Goal: Task Accomplishment & Management: Complete application form

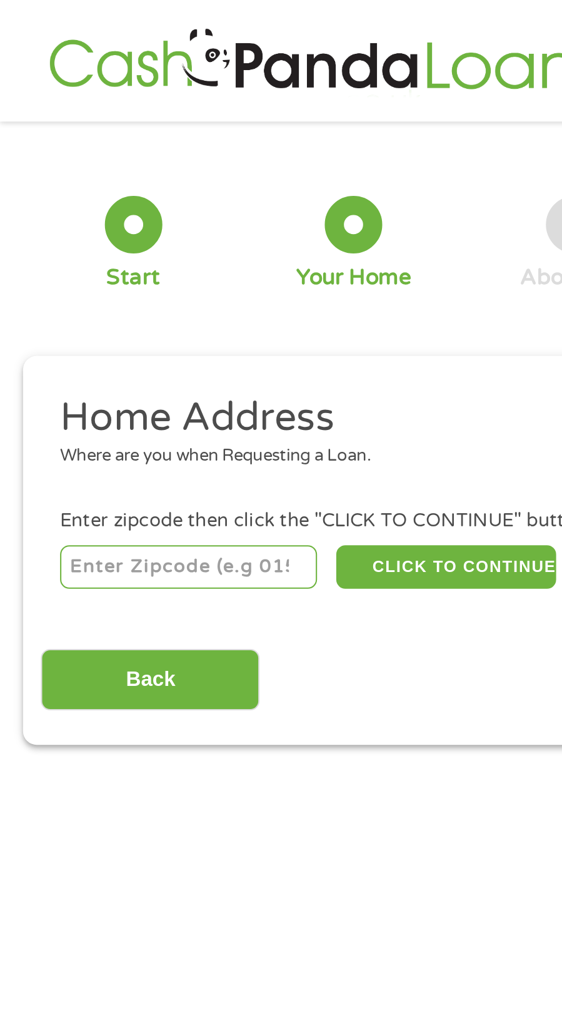
scroll to position [6, 0]
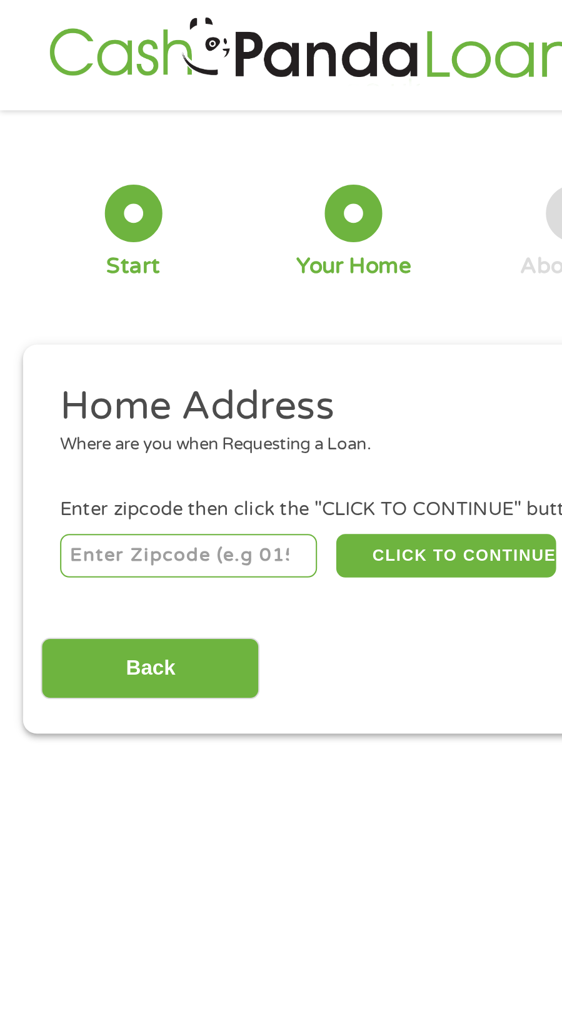
click at [128, 267] on input "number" at bounding box center [92, 271] width 126 height 21
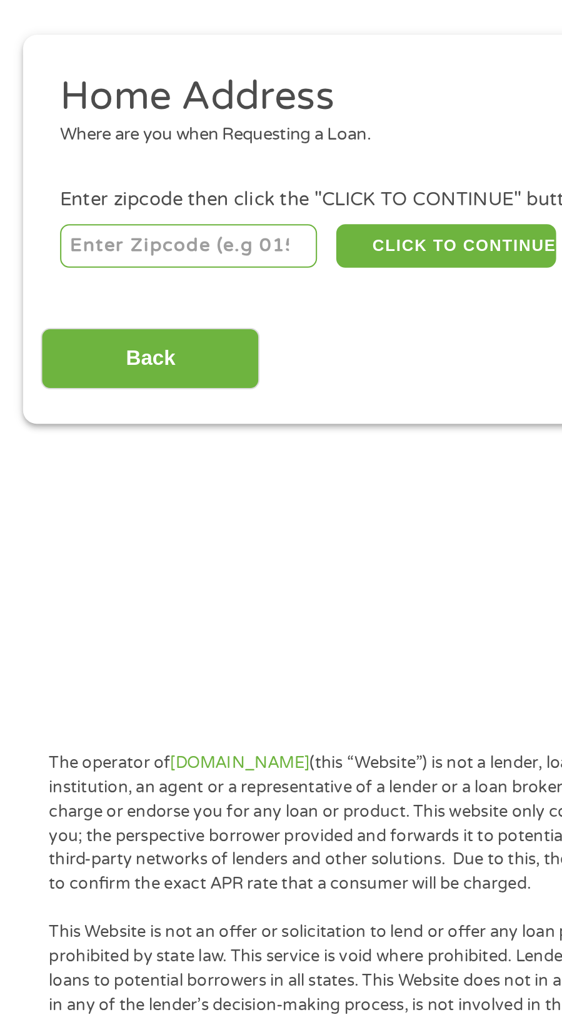
type input "72007"
select select "[US_STATE]"
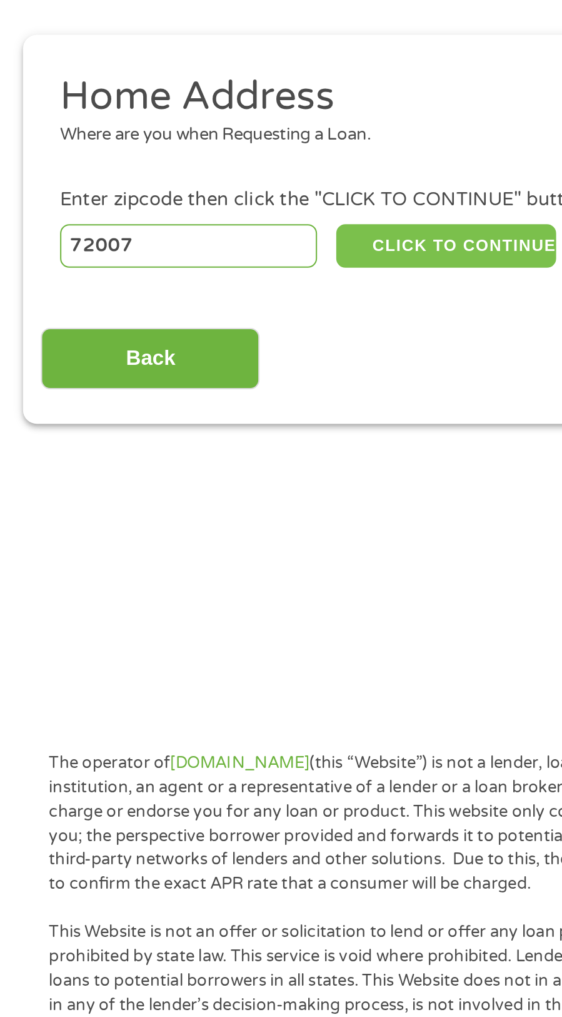
click at [238, 275] on button "CLICK TO CONTINUE" at bounding box center [219, 271] width 108 height 21
type input "72007"
type input "Austin"
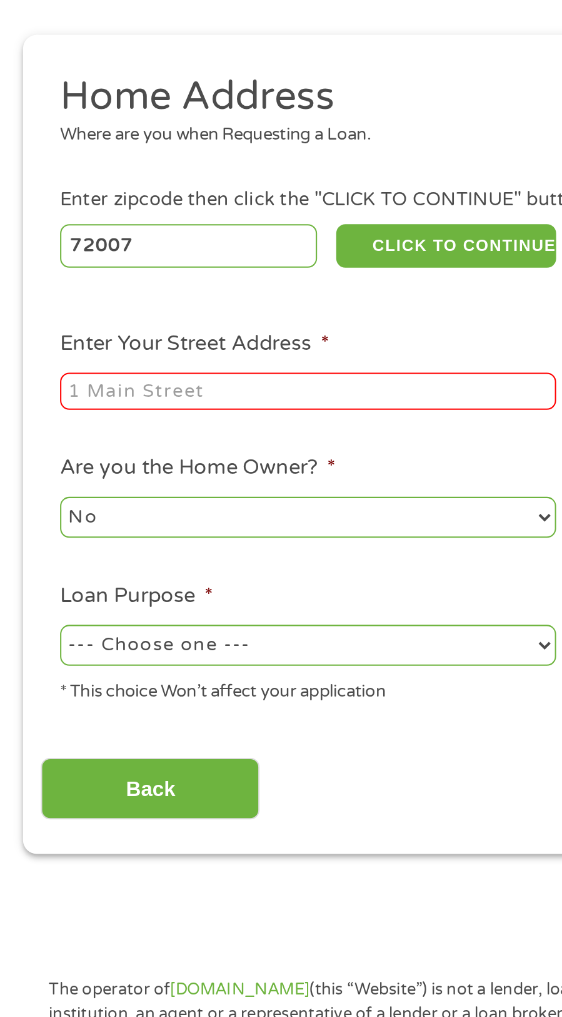
click at [183, 338] on input "Enter Your Street Address *" at bounding box center [150, 342] width 243 height 19
type input "[STREET_ADDRESS]"
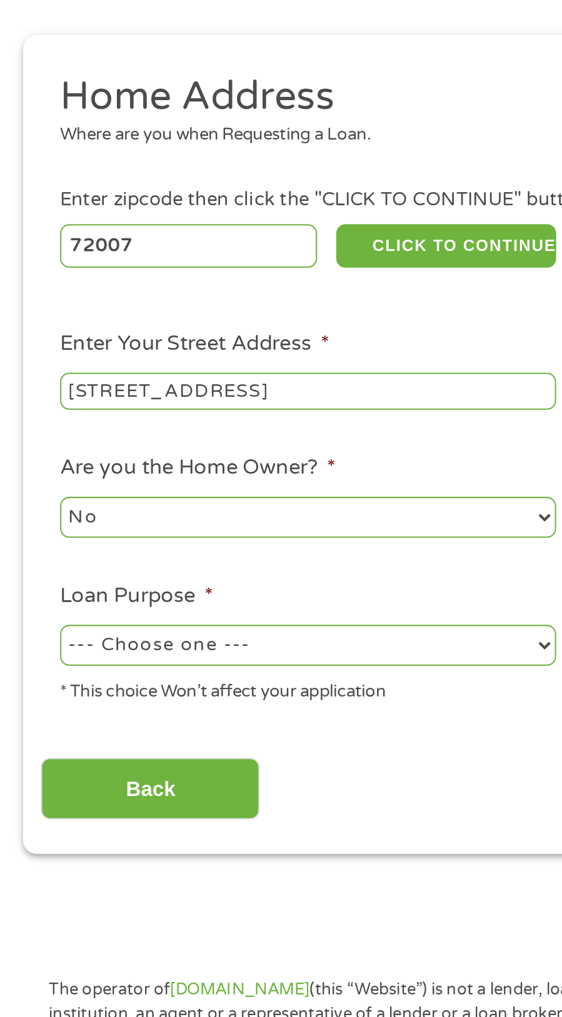
click at [202, 460] on select "--- Choose one --- Pay Bills Debt Consolidation Home Improvement Major Purchase…" at bounding box center [150, 467] width 243 height 20
select select "paybills"
click at [29, 458] on select "--- Choose one --- Pay Bills Debt Consolidation Home Improvement Major Purchase…" at bounding box center [150, 467] width 243 height 20
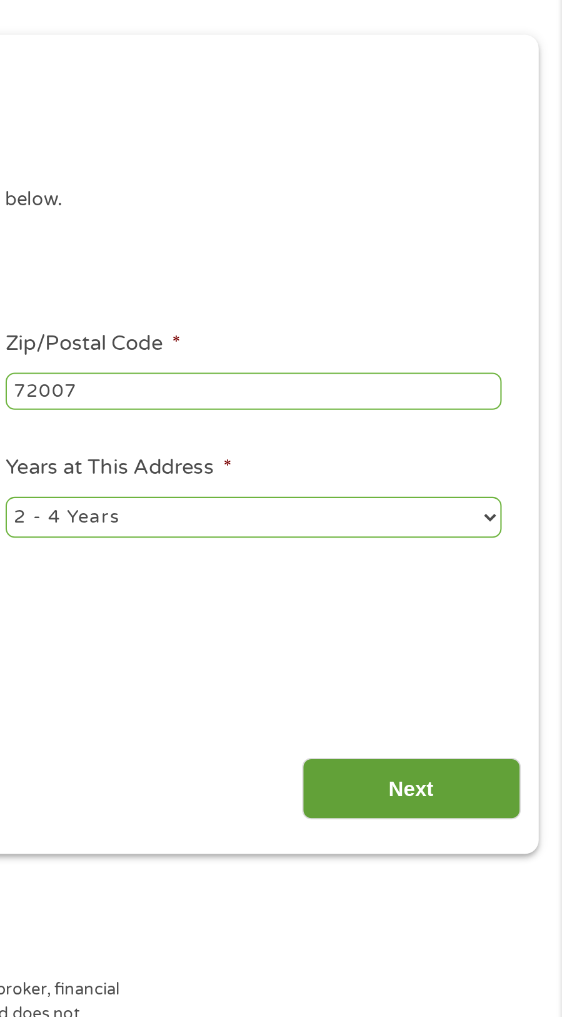
click at [513, 540] on input "Next" at bounding box center [488, 537] width 107 height 31
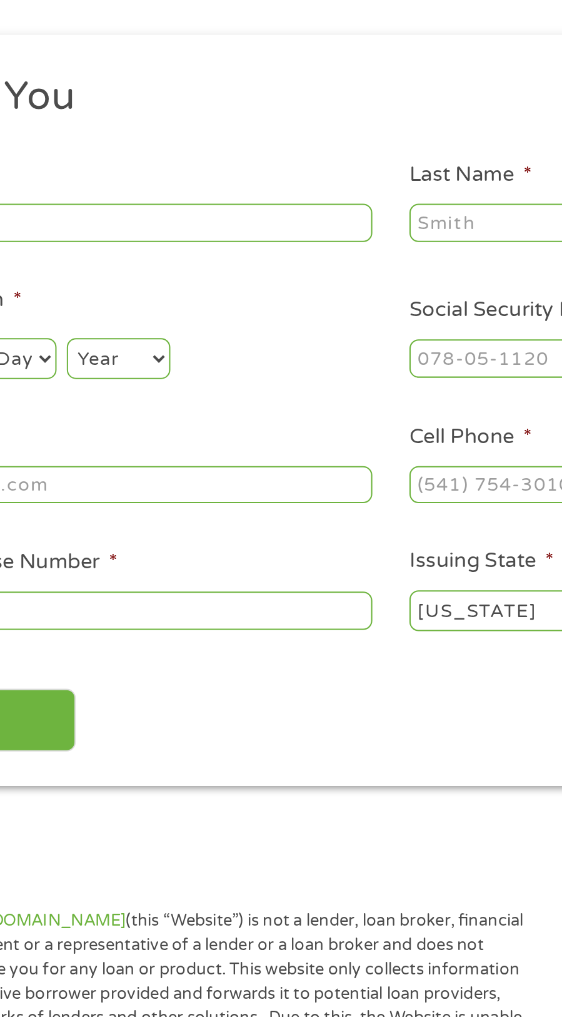
click at [226, 258] on input "First Name *" at bounding box center [150, 260] width 243 height 19
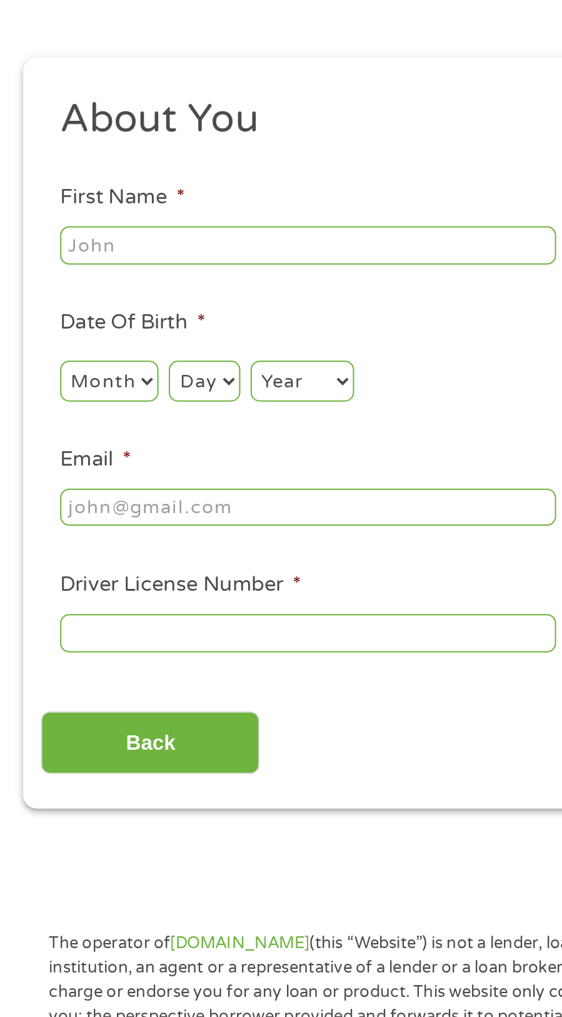
type input "Cj"
type input "[PERSON_NAME]"
type input "[EMAIL_ADDRESS][DOMAIN_NAME]"
type input "[PHONE_NUMBER]"
click at [188, 265] on input "Cj" at bounding box center [150, 260] width 243 height 19
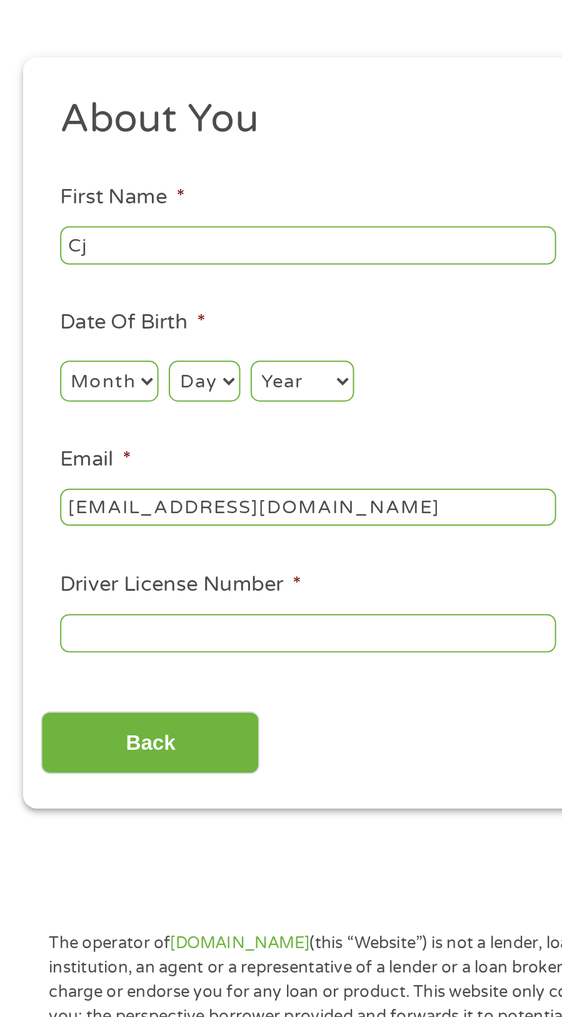
type input "C"
type input "Desire"
click at [71, 322] on select "Month 1 2 3 4 5 6 7 8 9 10 11 12" at bounding box center [53, 327] width 48 height 20
select select "11"
click at [29, 317] on select "Month 1 2 3 4 5 6 7 8 9 10 11 12" at bounding box center [53, 327] width 48 height 20
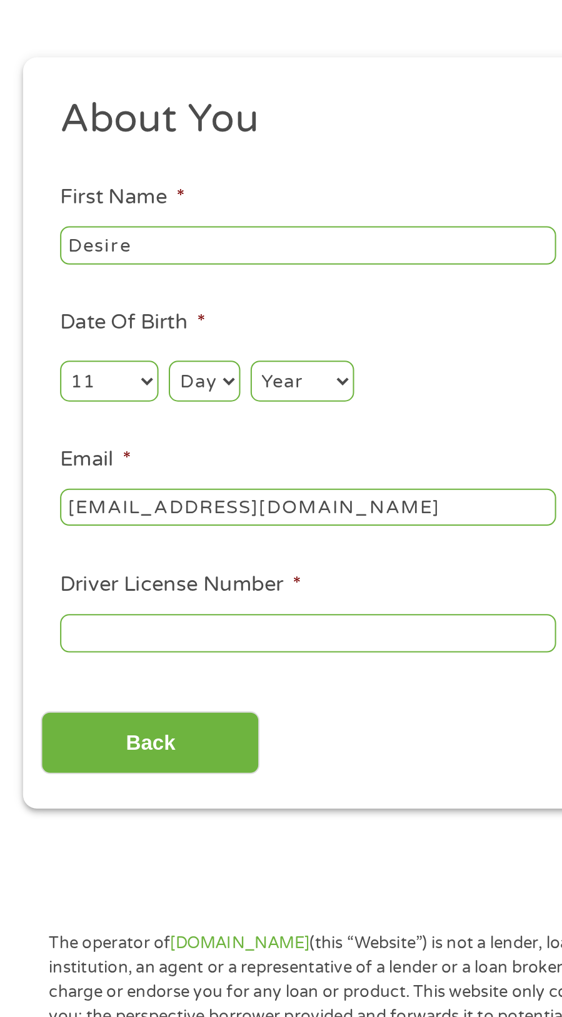
click at [108, 319] on select "Day 1 2 3 4 5 6 7 8 9 10 11 12 13 14 15 16 17 18 19 20 21 22 23 24 25 26 27 28 …" at bounding box center [100, 327] width 34 height 20
select select "30"
click at [83, 317] on select "Day 1 2 3 4 5 6 7 8 9 10 11 12 13 14 15 16 17 18 19 20 21 22 23 24 25 26 27 28 …" at bounding box center [100, 327] width 34 height 20
click at [157, 329] on select "Year [DATE] 2006 2005 2004 2003 2002 2001 2000 1999 1998 1997 1996 1995 1994 19…" at bounding box center [148, 327] width 51 height 20
select select "1985"
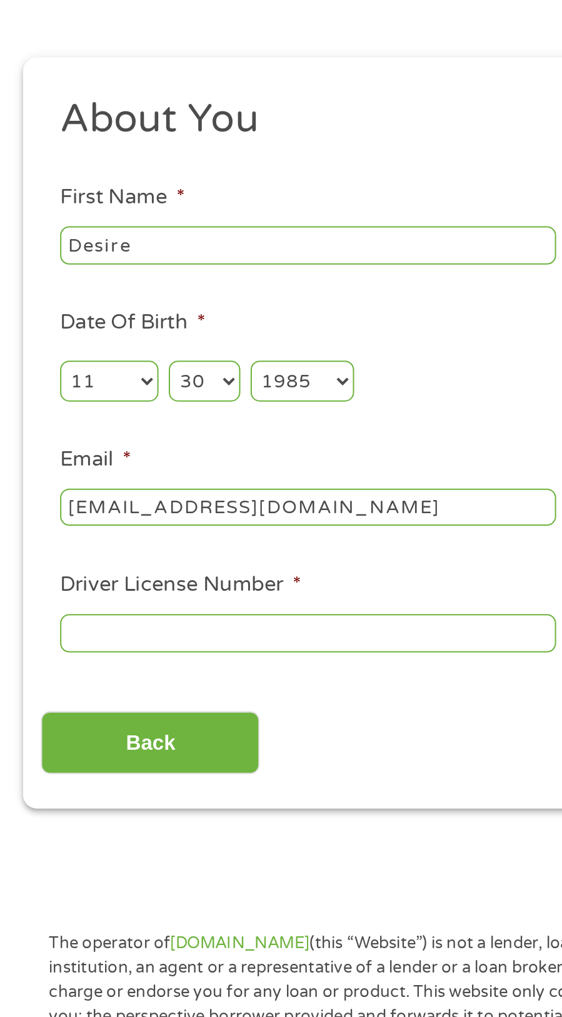
click at [123, 317] on select "Year [DATE] 2006 2005 2004 2003 2002 2001 2000 1999 1998 1997 1996 1995 1994 19…" at bounding box center [148, 327] width 51 height 20
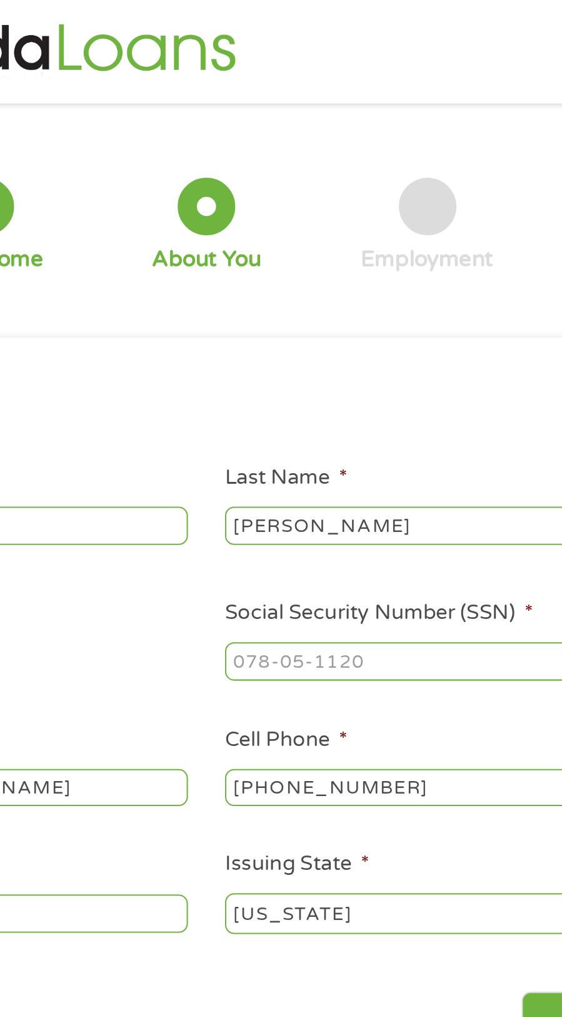
scroll to position [0, 0]
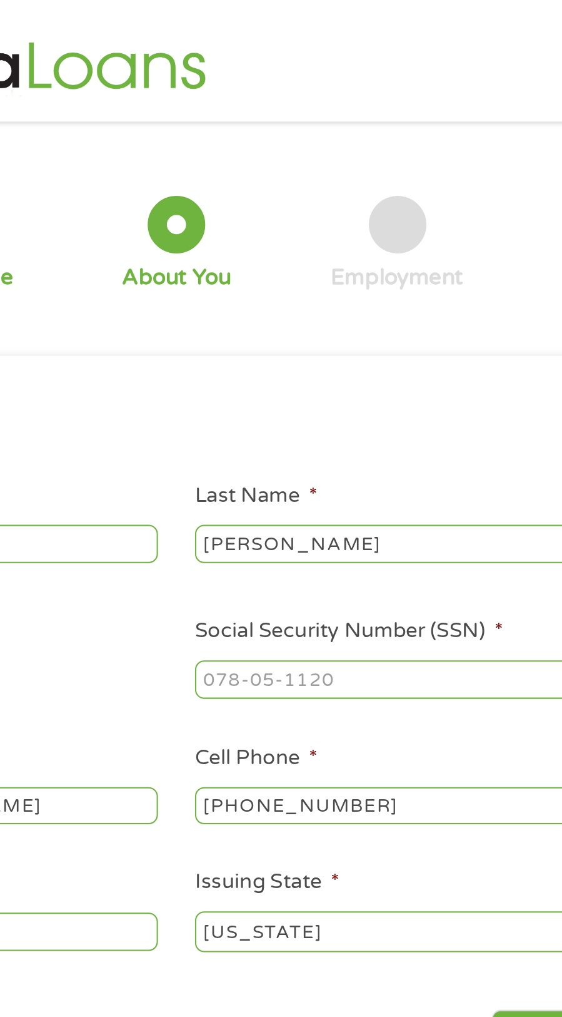
click at [367, 335] on input "Social Security Number (SSN) *" at bounding box center [411, 332] width 243 height 19
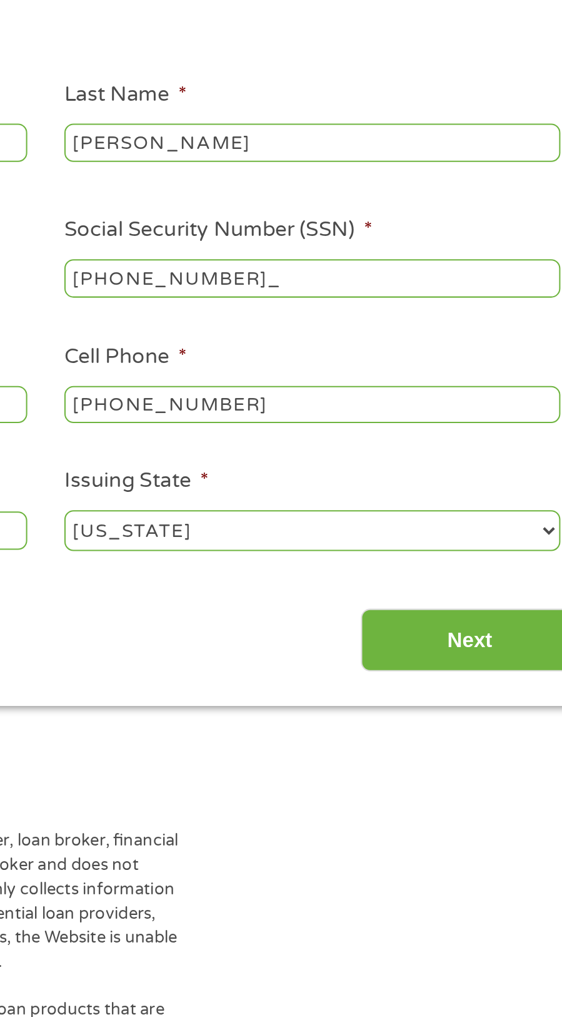
type input "429-61-8705"
click at [417, 393] on input "[PHONE_NUMBER]" at bounding box center [411, 394] width 243 height 19
type input "[PHONE_NUMBER]"
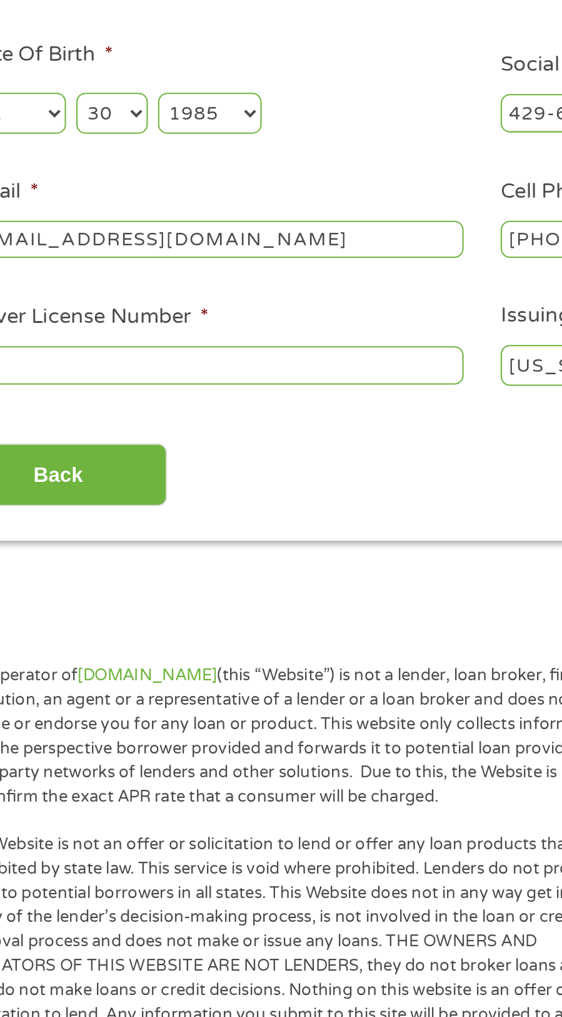
click at [217, 401] on input "[EMAIL_ADDRESS][DOMAIN_NAME]" at bounding box center [150, 394] width 243 height 19
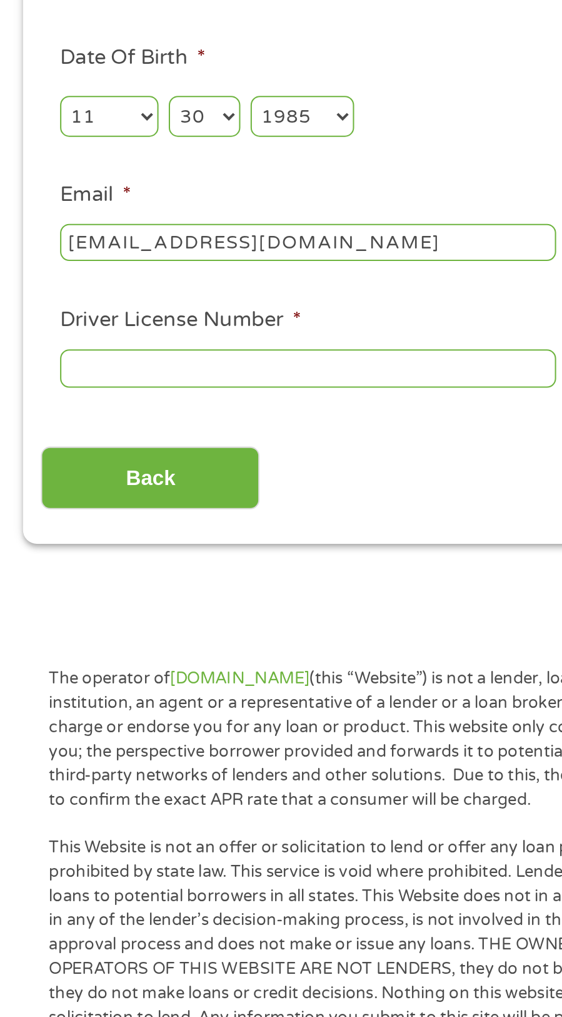
type input "[EMAIL_ADDRESS][DOMAIN_NAME]"
click at [181, 460] on input "Driver License Number *" at bounding box center [150, 455] width 243 height 19
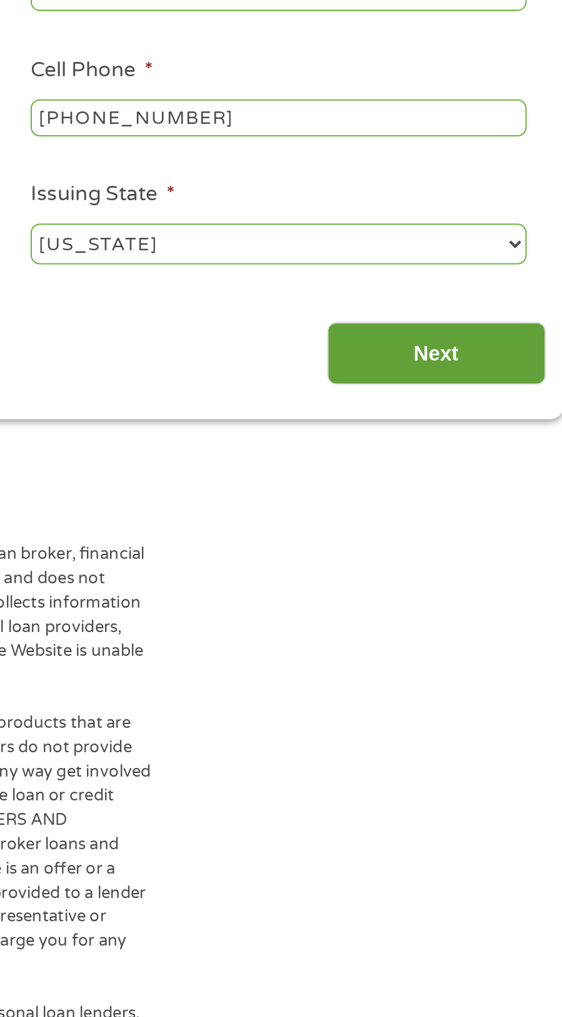
type input "92018311"
click at [500, 516] on input "Next" at bounding box center [488, 509] width 107 height 31
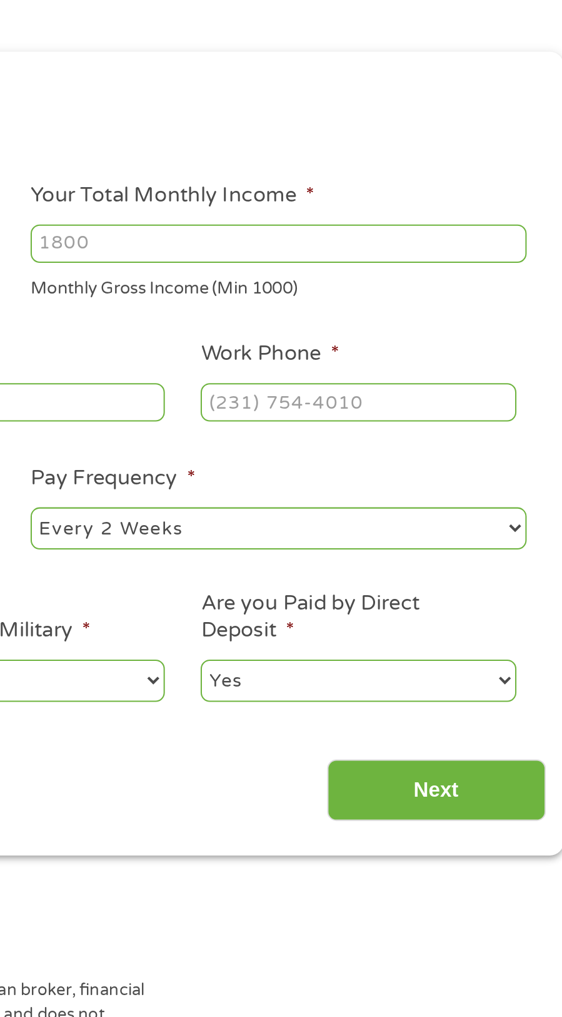
scroll to position [6, 0]
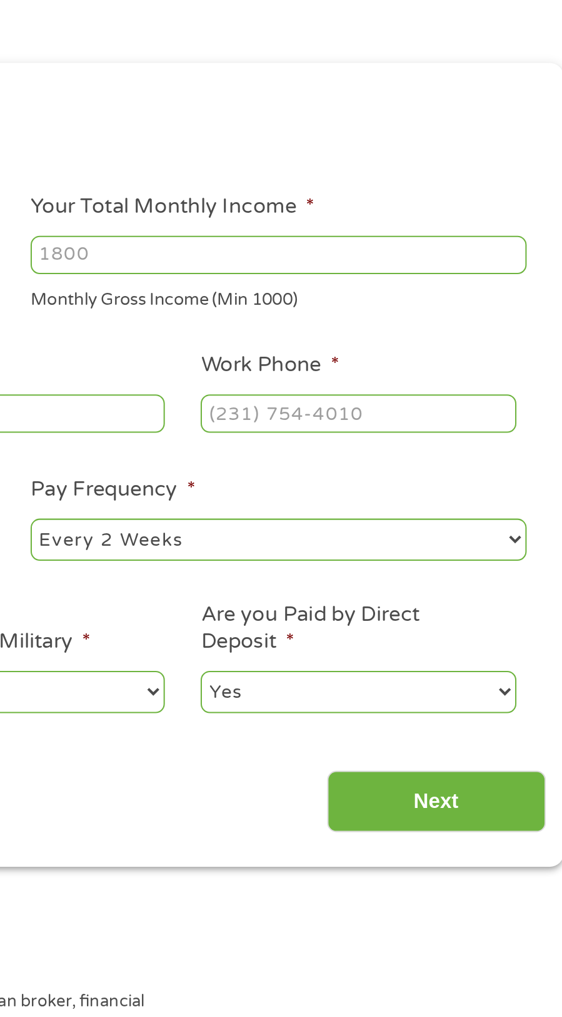
click at [471, 258] on input "Your Total Monthly Income *" at bounding box center [411, 262] width 243 height 19
type input "4523"
click at [449, 345] on input "Work Phone *" at bounding box center [450, 339] width 155 height 19
type input "[PHONE_NUMBER]"
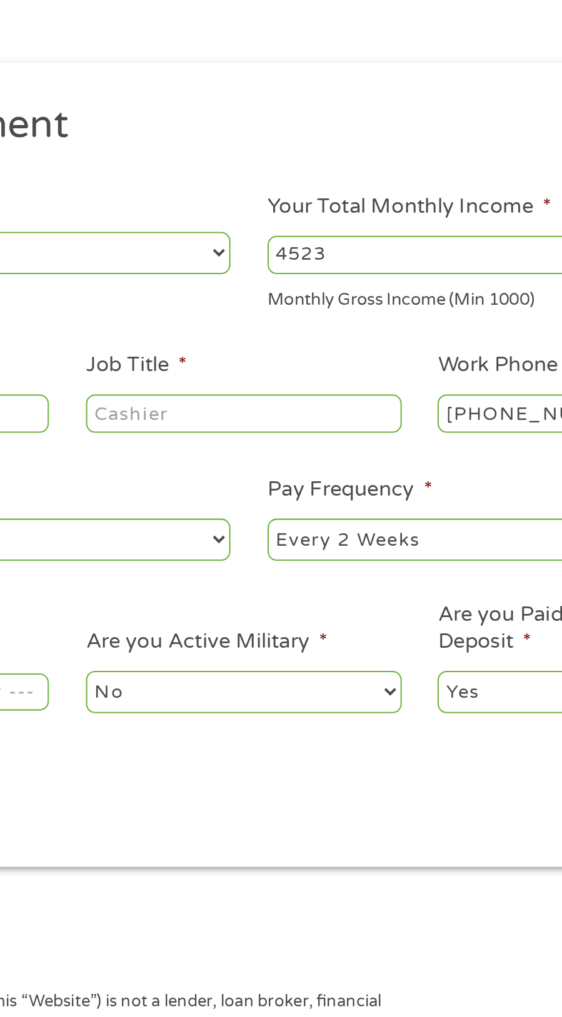
click at [297, 343] on input "Job Title *" at bounding box center [278, 339] width 155 height 19
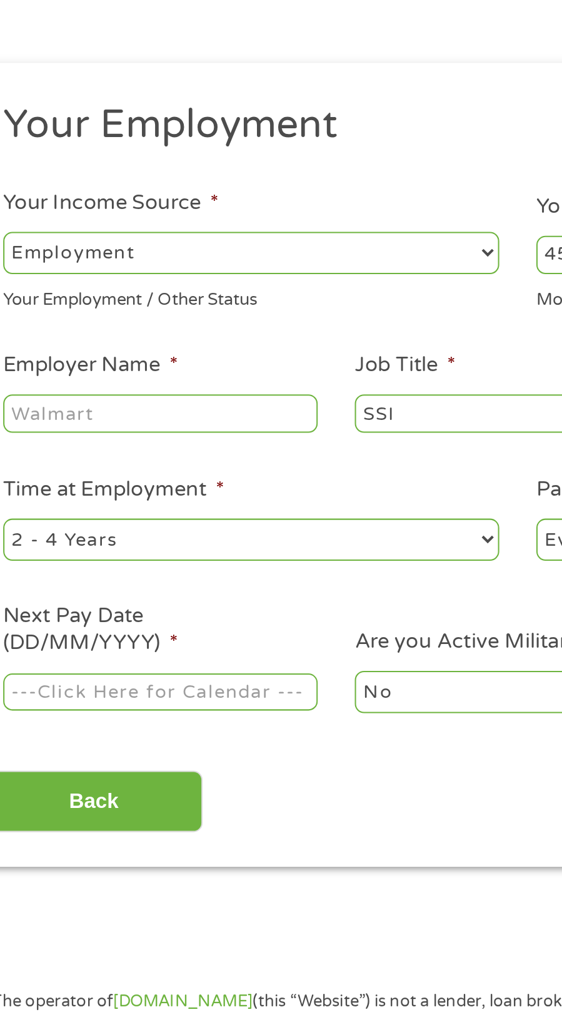
type input "SSI"
click at [134, 335] on input "Employer Name *" at bounding box center [106, 339] width 155 height 19
type input "SSI"
click at [218, 263] on select "--- Choose one --- Employment [DEMOGRAPHIC_DATA] Benefits" at bounding box center [150, 261] width 243 height 20
click at [29, 251] on select "--- Choose one --- Employment [DEMOGRAPHIC_DATA] Benefits" at bounding box center [150, 261] width 243 height 20
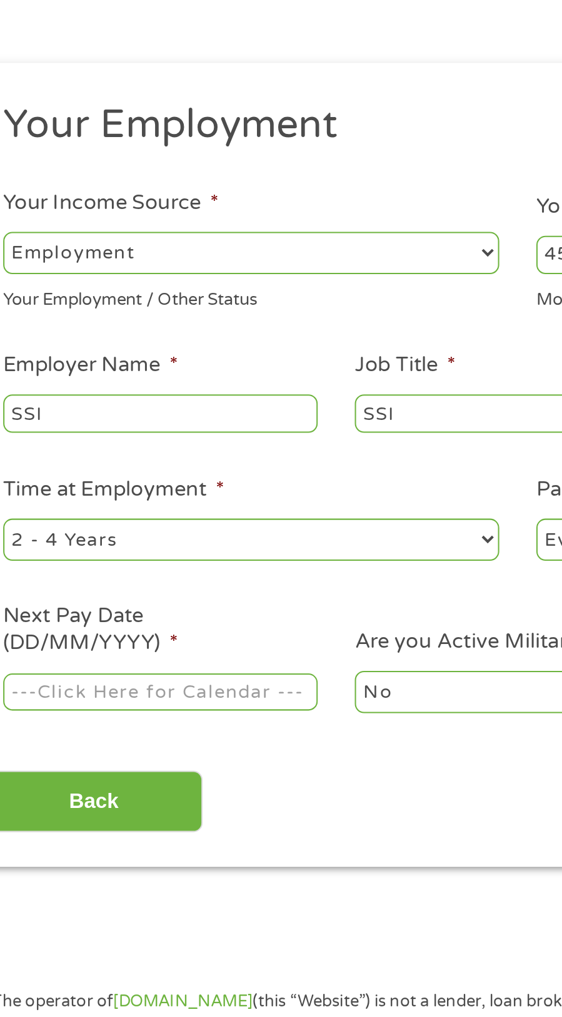
click at [161, 485] on body "Home Get Loan Offer How it works FAQs Blog Cash Loans Quick Loans Online Loans …" at bounding box center [281, 950] width 562 height 1913
click at [104, 471] on input "Next Pay Date (DD/MM/YYYY) *" at bounding box center [106, 476] width 155 height 19
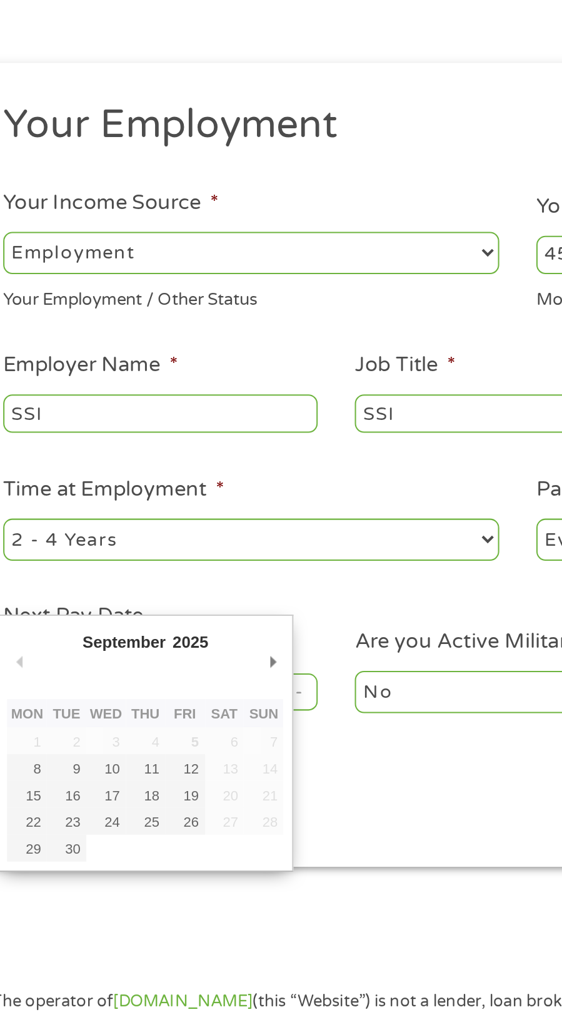
type input "[DATE]"
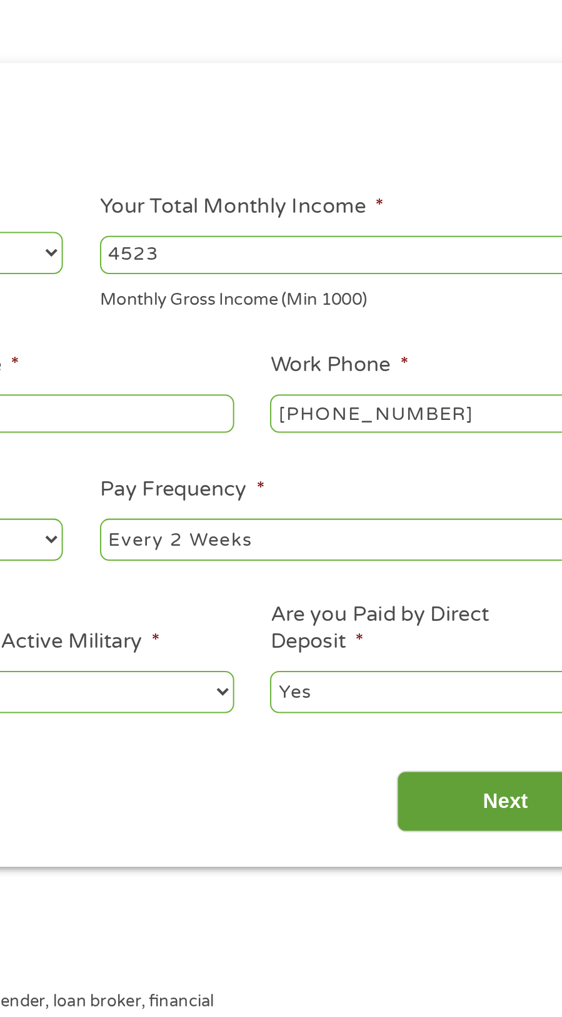
click at [486, 532] on input "Next" at bounding box center [488, 529] width 107 height 31
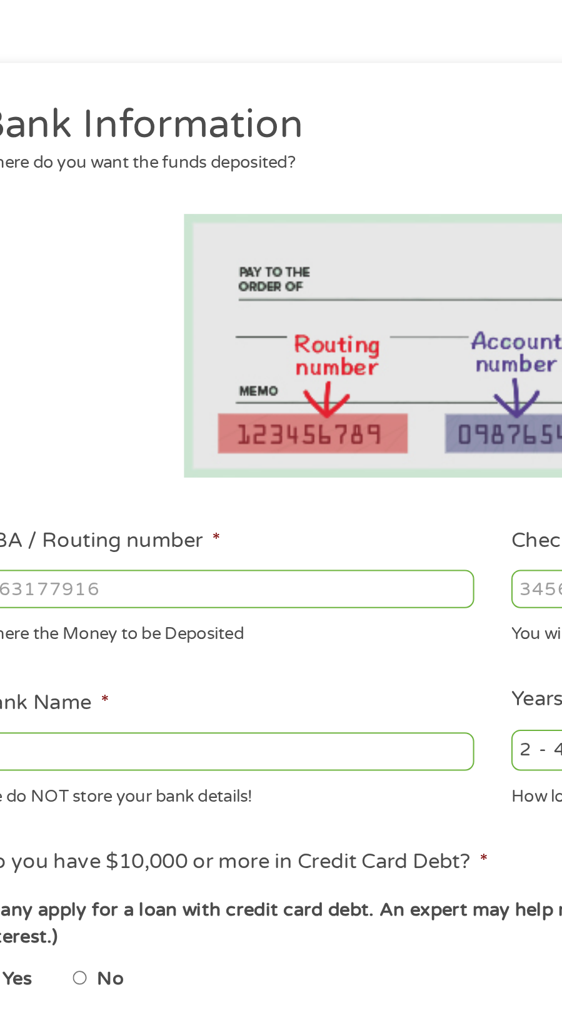
click at [170, 425] on input "ABA / Routing number *" at bounding box center [150, 425] width 243 height 19
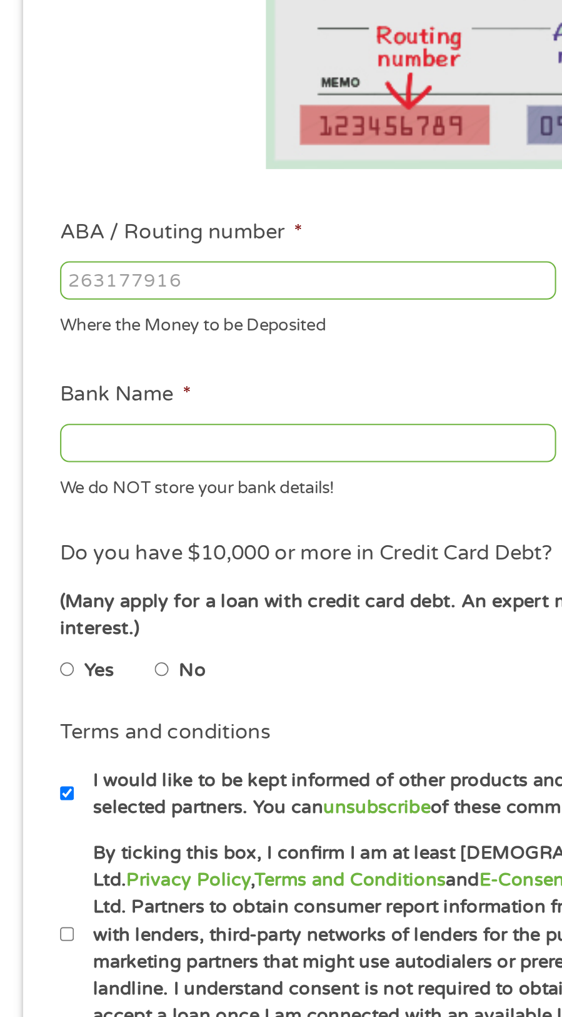
type input "031101279"
type input "THE BANCORP BANK"
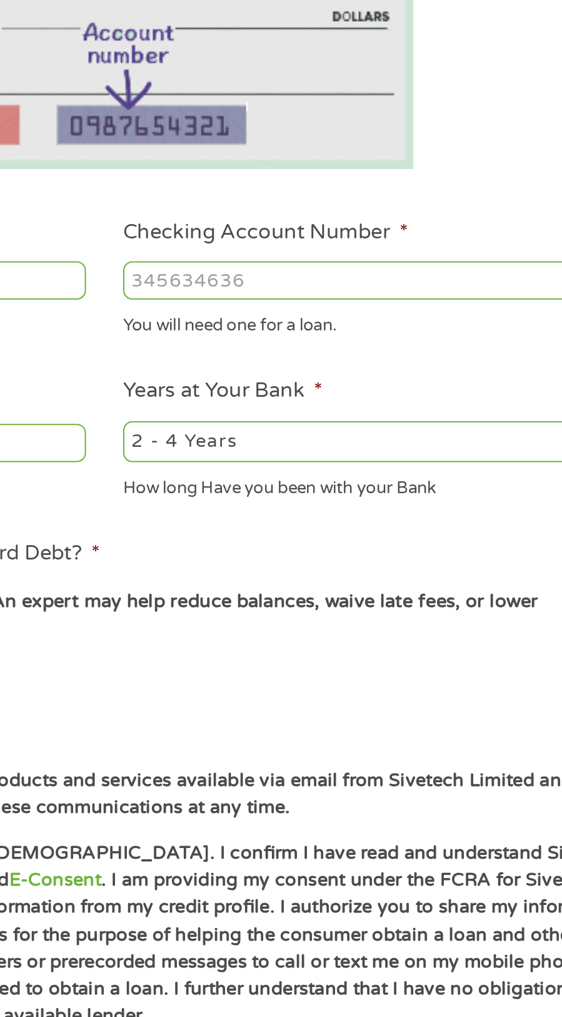
type input "031101279"
click at [420, 423] on input "Checking Account Number *" at bounding box center [411, 425] width 243 height 19
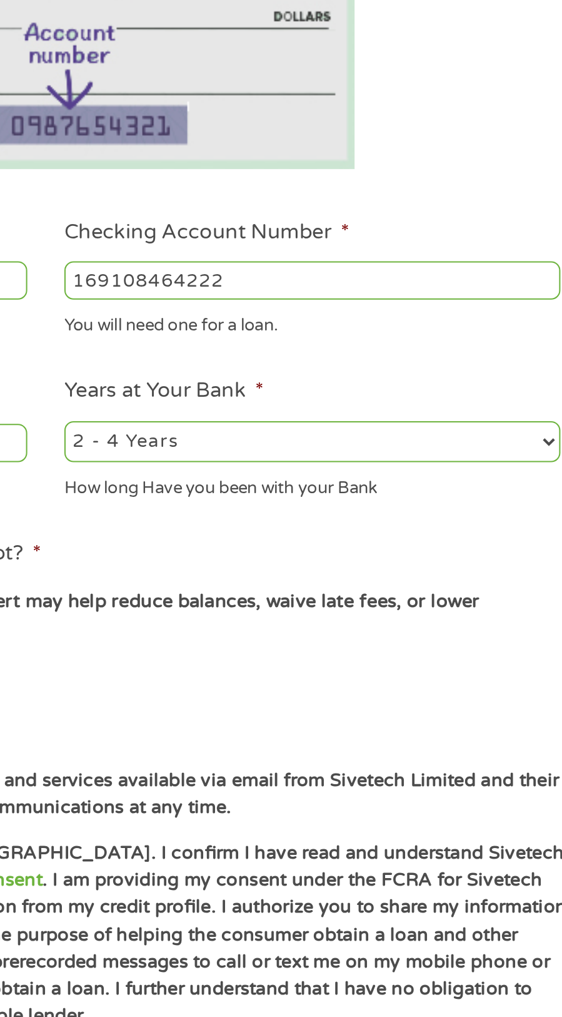
click at [453, 463] on ul "Bank Information Where do you want the funds deposited? ABA / Routing number * …" at bounding box center [281, 489] width 522 height 606
click at [336, 429] on input "169108464222" at bounding box center [411, 425] width 243 height 19
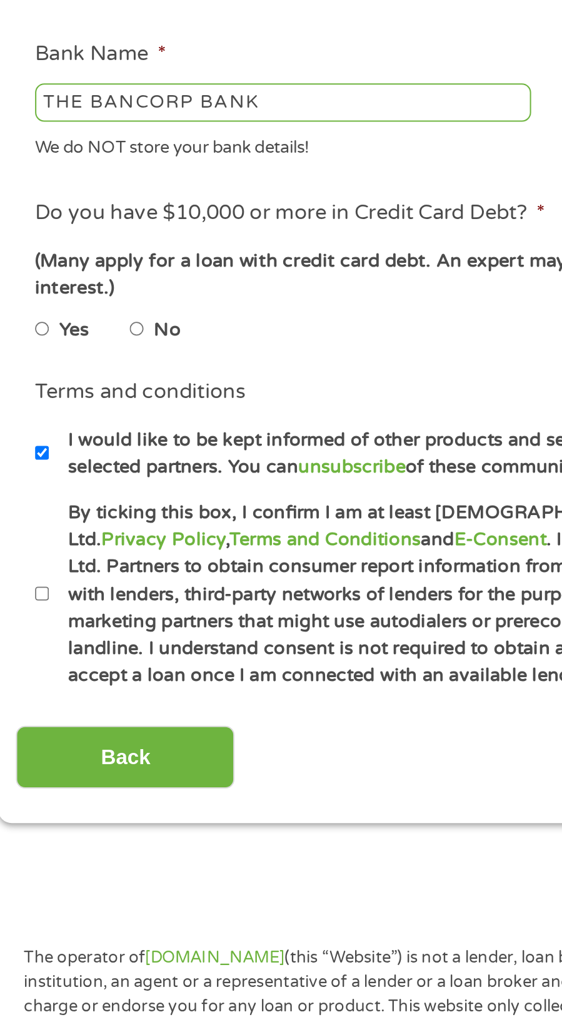
type input "169102464222"
click at [83, 608] on input "No" at bounding box center [80, 615] width 8 height 15
radio input "true"
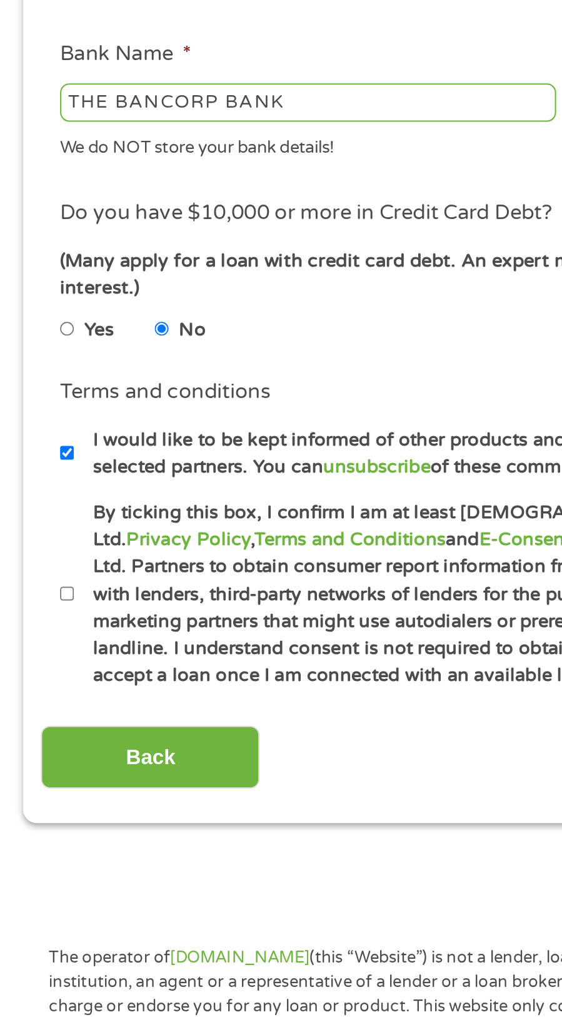
click at [29, 738] on input "By ticking this box, I confirm I am at least [DEMOGRAPHIC_DATA]. I confirm I ha…" at bounding box center [33, 745] width 8 height 15
checkbox input "true"
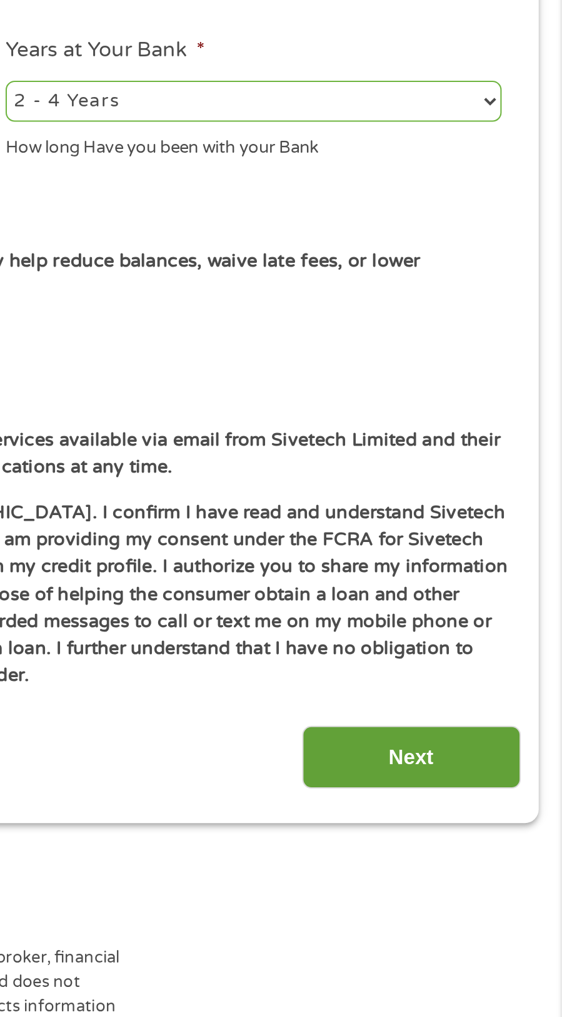
click at [506, 816] on input "Next" at bounding box center [488, 824] width 107 height 31
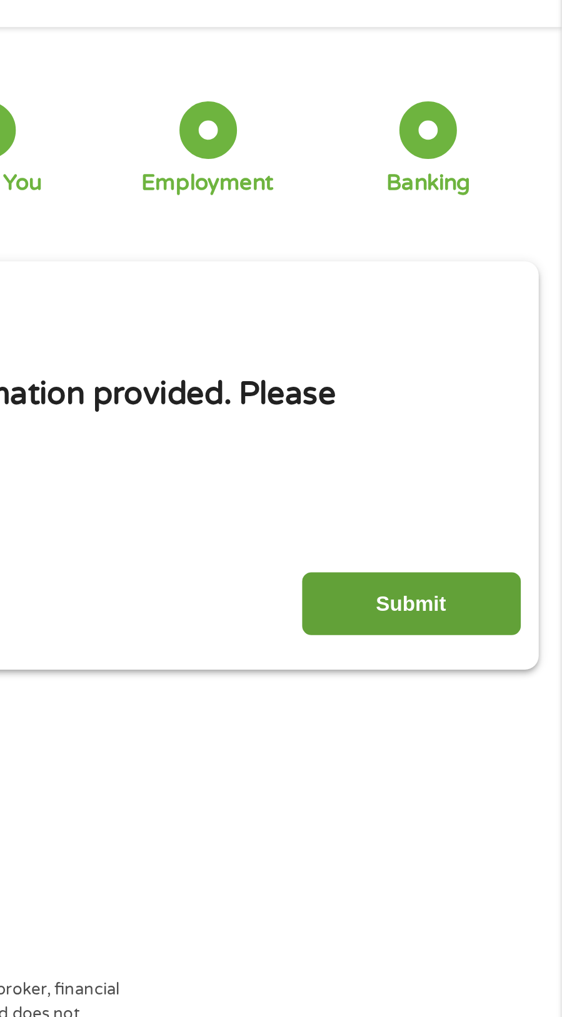
click at [513, 335] on input "Submit" at bounding box center [488, 335] width 107 height 31
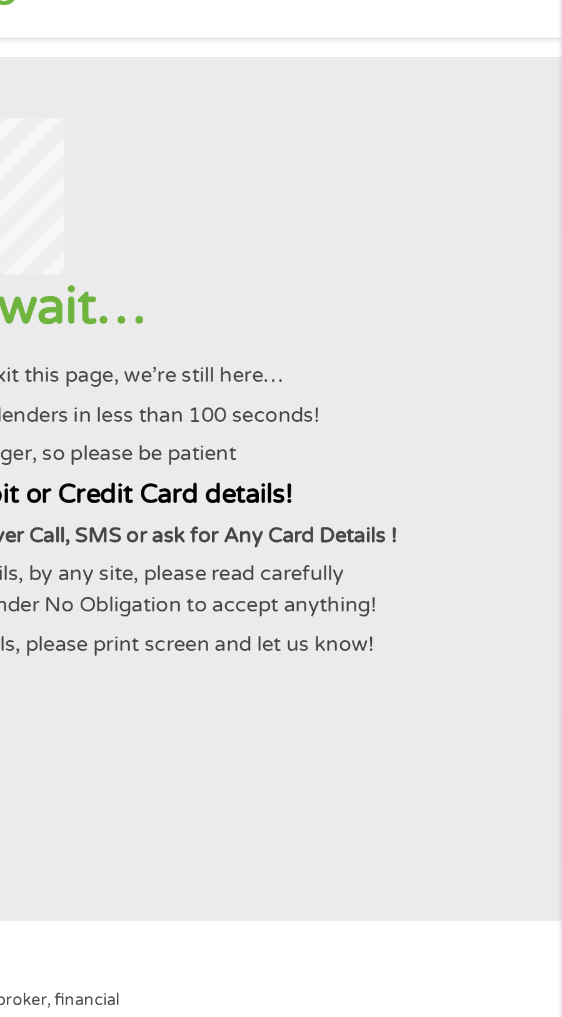
scroll to position [0, 0]
